Goal: Use online tool/utility: Utilize a website feature to perform a specific function

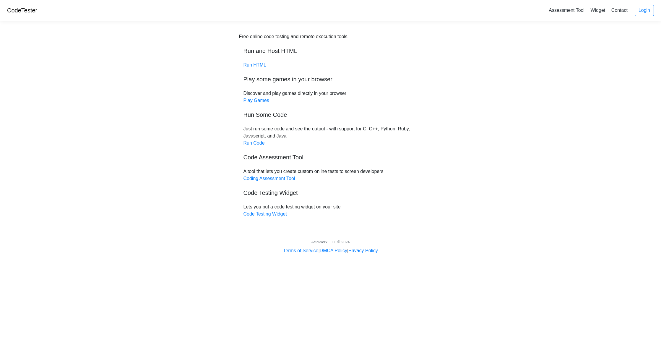
click at [164, 106] on body "CodeTester Assessment Tool Widget Contact Login Free online code testing and re…" at bounding box center [330, 127] width 661 height 254
click at [253, 145] on link "Run Code" at bounding box center [254, 142] width 21 height 5
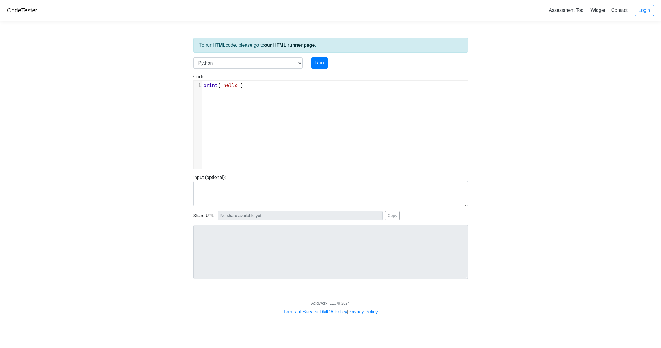
click at [265, 96] on div "xxxxxxxxxx 1 print ( 'hello' )" at bounding box center [335, 129] width 283 height 97
paste textarea ")"
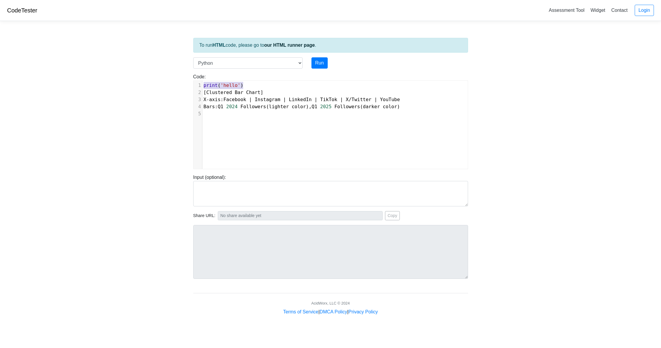
drag, startPoint x: 245, startPoint y: 84, endPoint x: 194, endPoint y: 84, distance: 51.4
click at [202, 84] on div "1 print ( 'hello' )" at bounding box center [334, 85] width 265 height 7
type textarea "\"
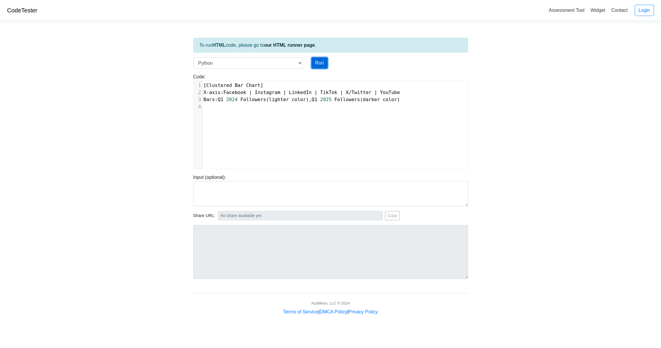
click at [323, 62] on button "Run" at bounding box center [320, 62] width 16 height 11
type input "[URL][DOMAIN_NAME]"
type textarea "Submission status: Runtime Error (NZEC) Stderr: File "script.py", line 1 [Clust…"
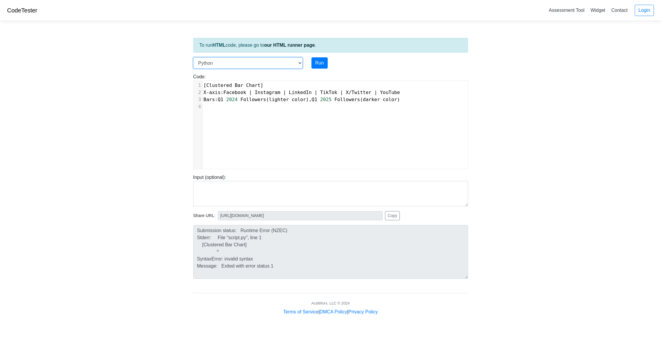
click at [289, 63] on select "C C++ Go Java Javascript Python Ruby" at bounding box center [247, 62] width 109 height 11
